Goal: Transaction & Acquisition: Purchase product/service

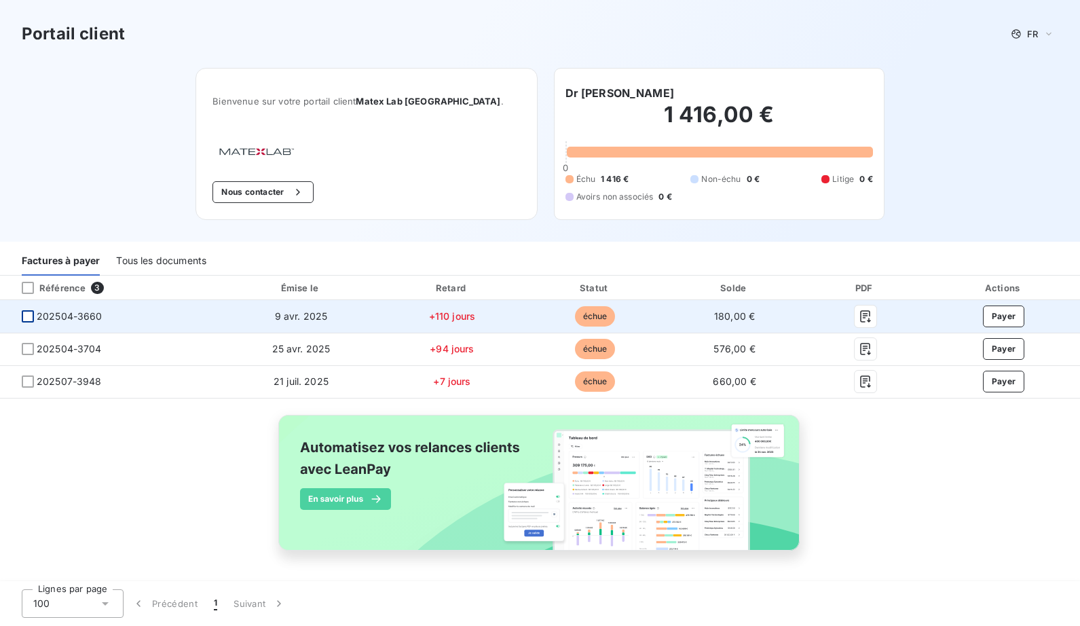
click at [31, 316] on div at bounding box center [28, 316] width 12 height 12
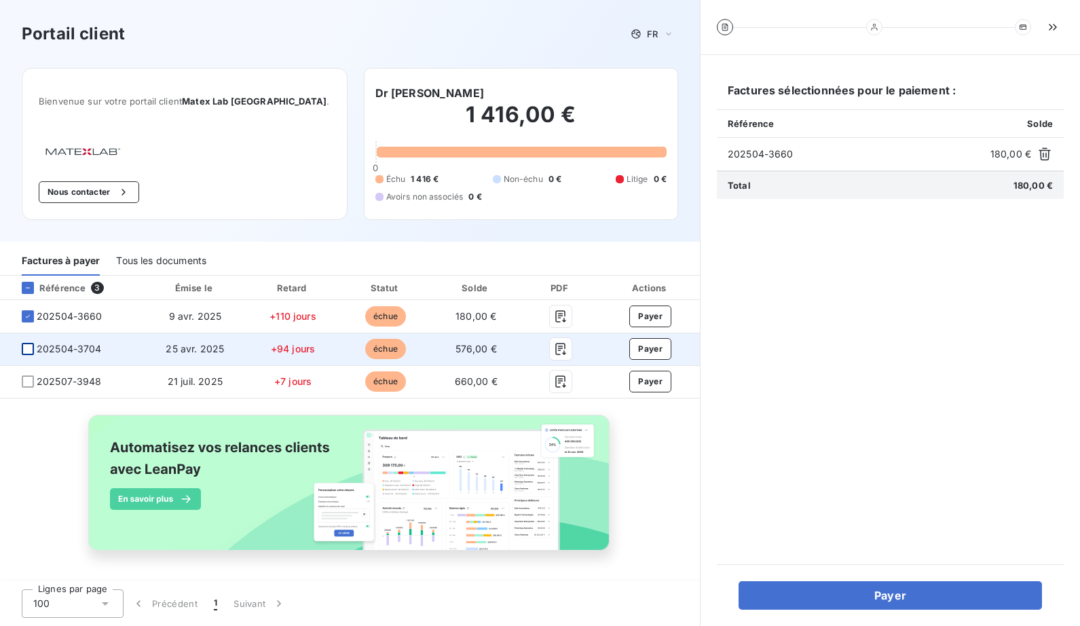
click at [28, 349] on div at bounding box center [28, 349] width 12 height 12
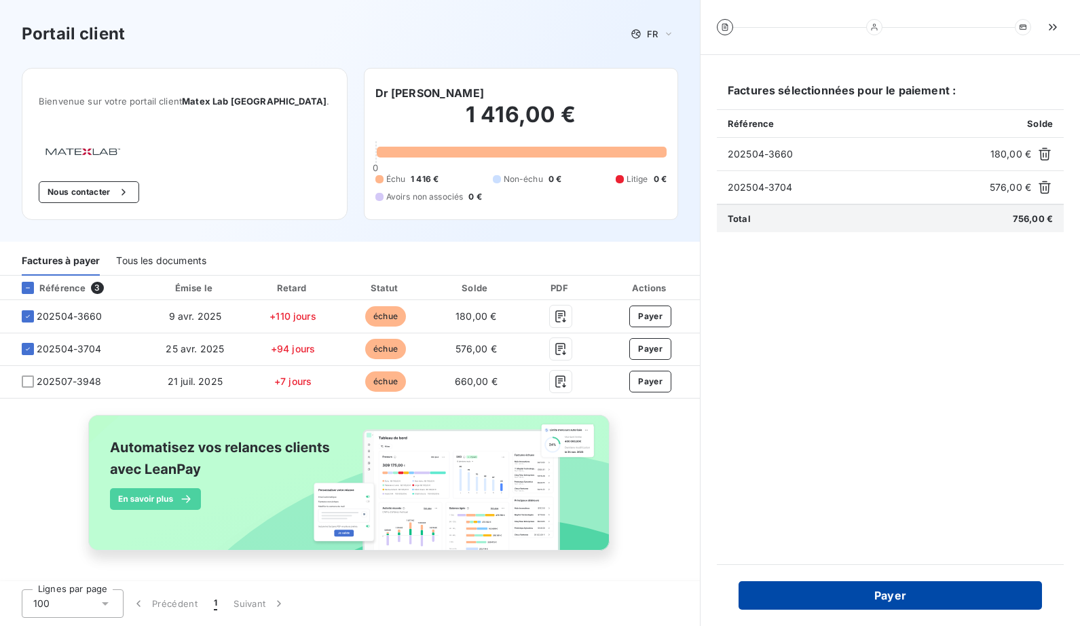
click at [858, 601] on button "Payer" at bounding box center [889, 595] width 303 height 29
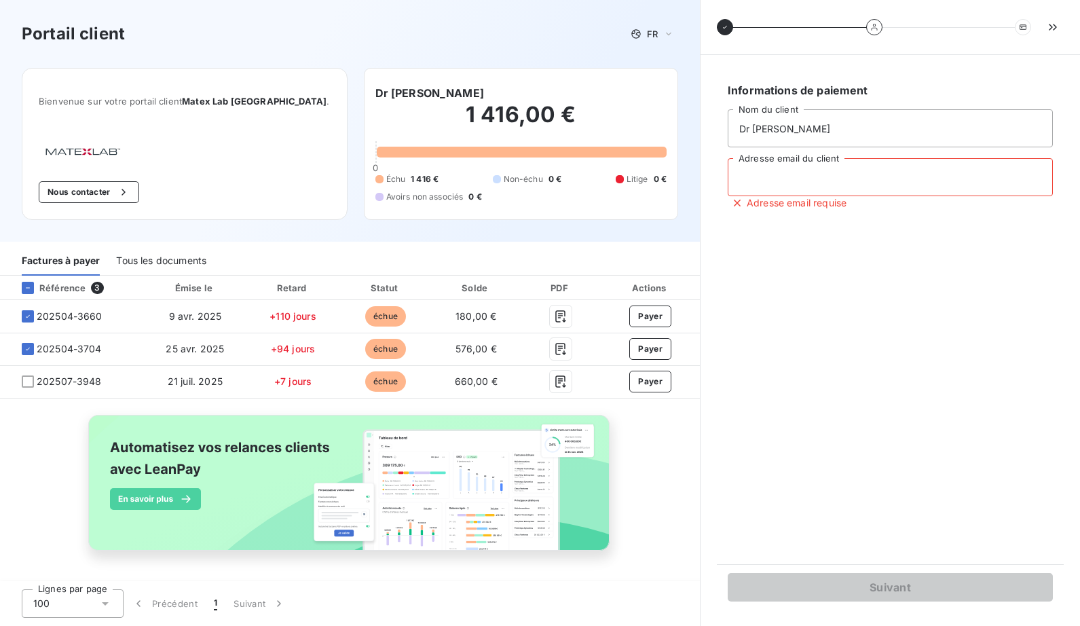
click at [810, 179] on input "Adresse email du client" at bounding box center [889, 177] width 325 height 38
type input "[EMAIL_ADDRESS][DOMAIN_NAME]"
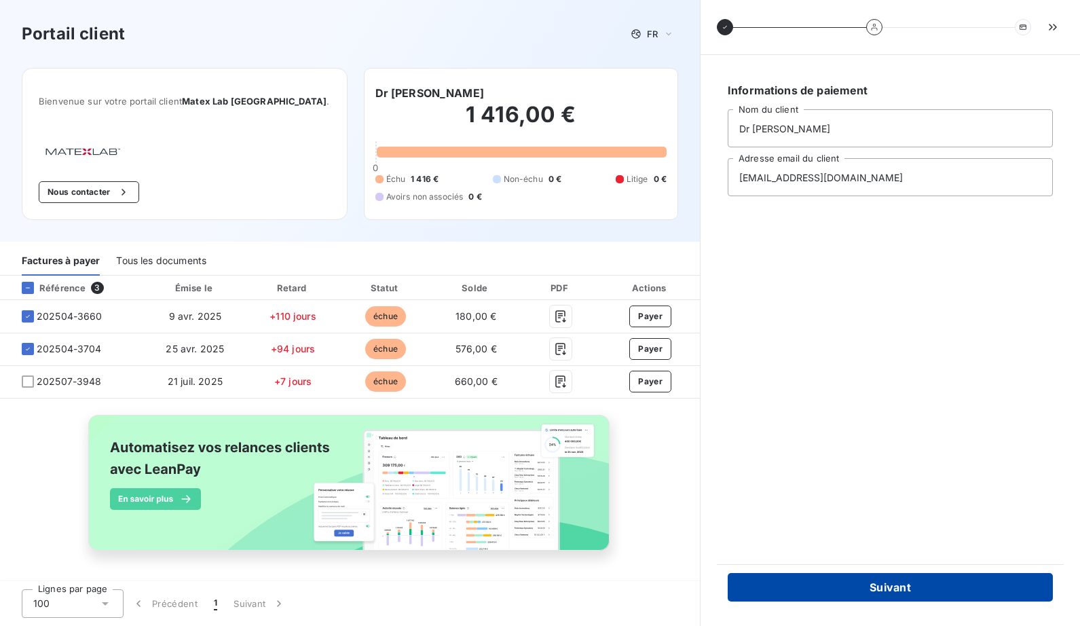
click at [850, 587] on button "Suivant" at bounding box center [889, 587] width 325 height 29
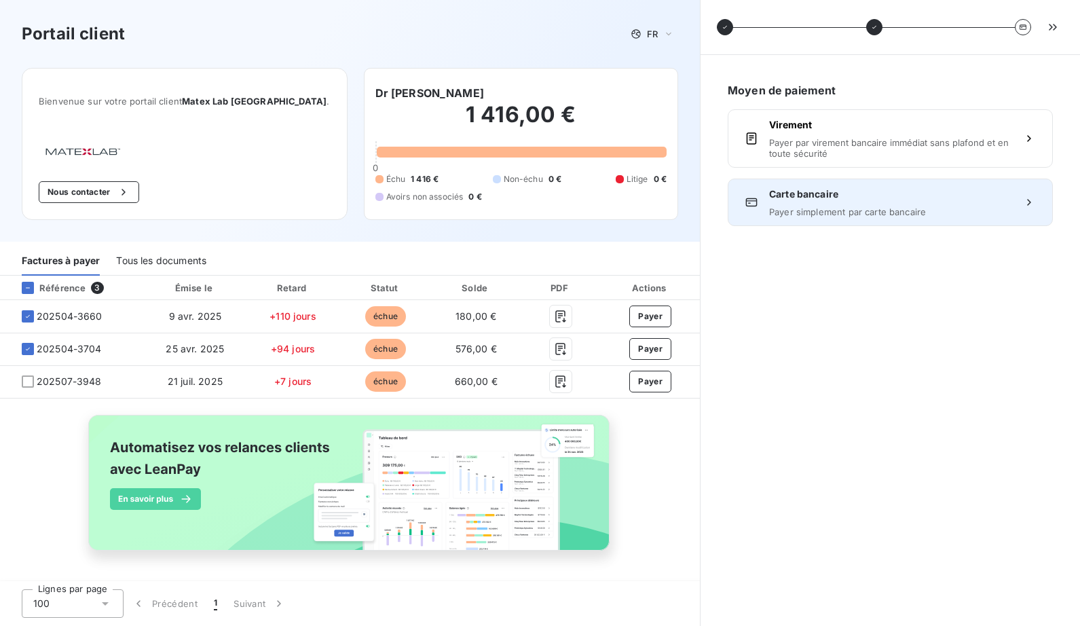
click at [816, 208] on span "Payer simplement par carte bancaire" at bounding box center [890, 211] width 242 height 11
click at [795, 198] on span "Carte bancaire" at bounding box center [890, 194] width 242 height 14
